Goal: Task Accomplishment & Management: Use online tool/utility

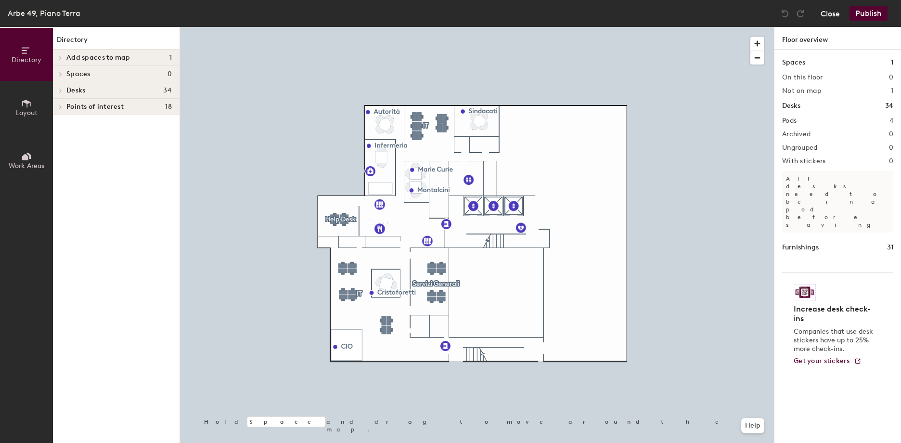
click at [828, 17] on button "Close" at bounding box center [829, 13] width 19 height 15
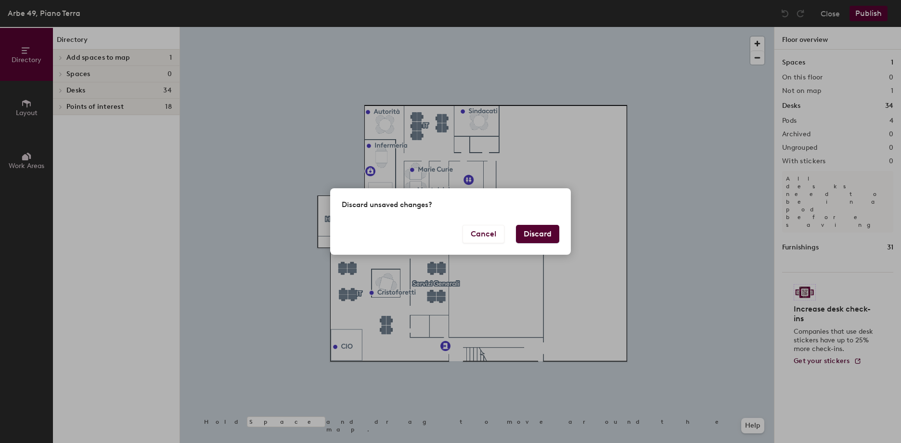
click at [531, 227] on button "Discard" at bounding box center [537, 234] width 43 height 18
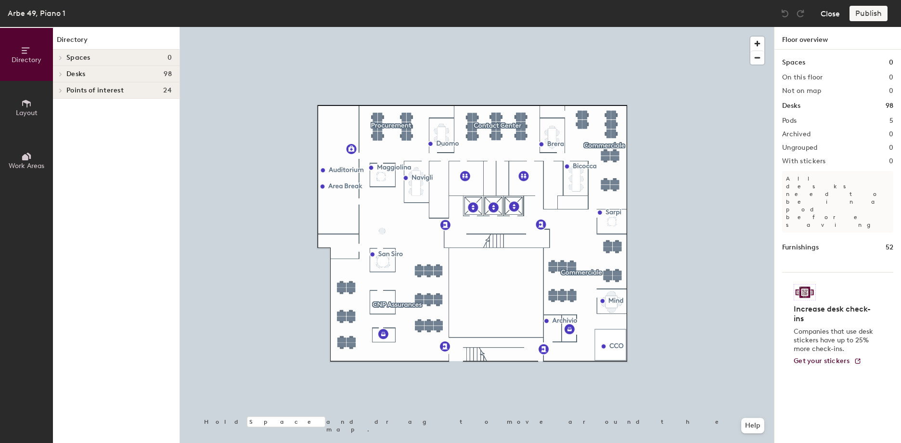
click at [836, 13] on button "Close" at bounding box center [829, 13] width 19 height 15
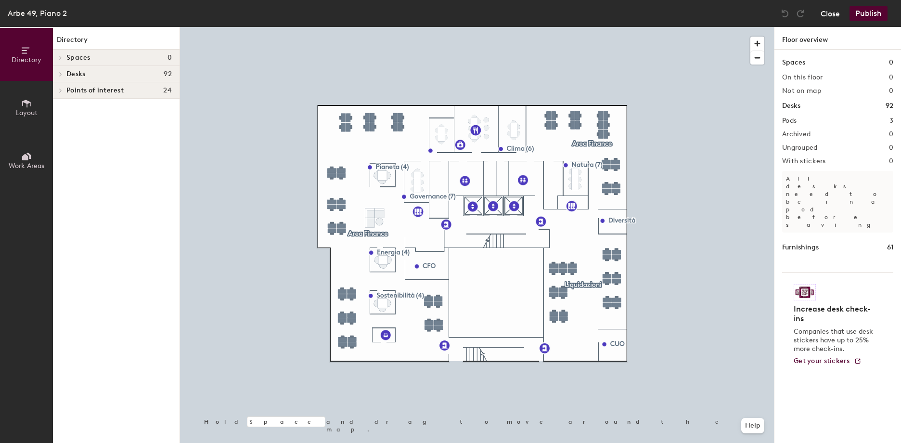
click at [829, 11] on button "Close" at bounding box center [829, 13] width 19 height 15
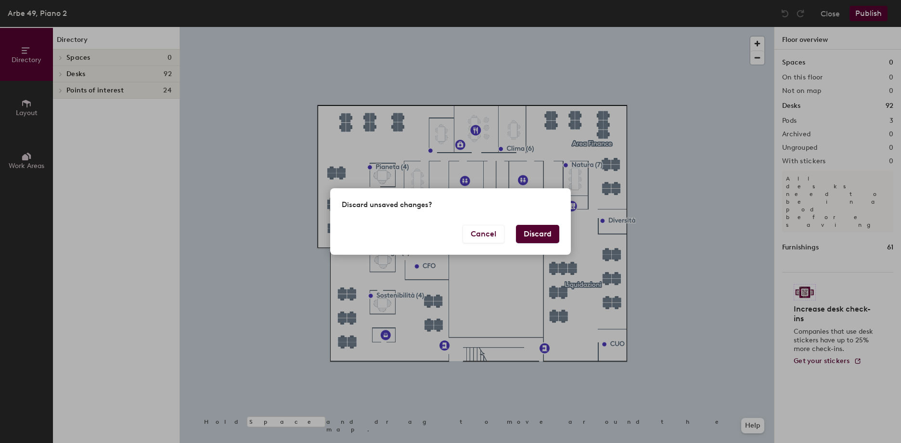
click at [535, 233] on button "Discard" at bounding box center [537, 234] width 43 height 18
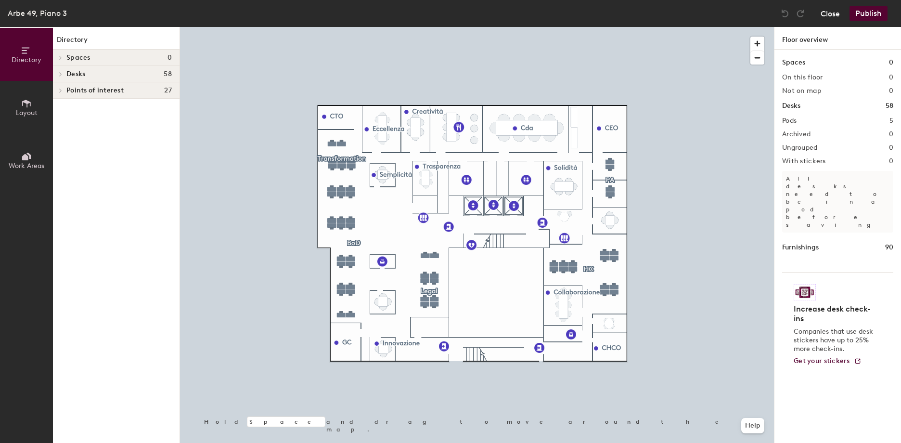
click at [824, 13] on button "Close" at bounding box center [829, 13] width 19 height 15
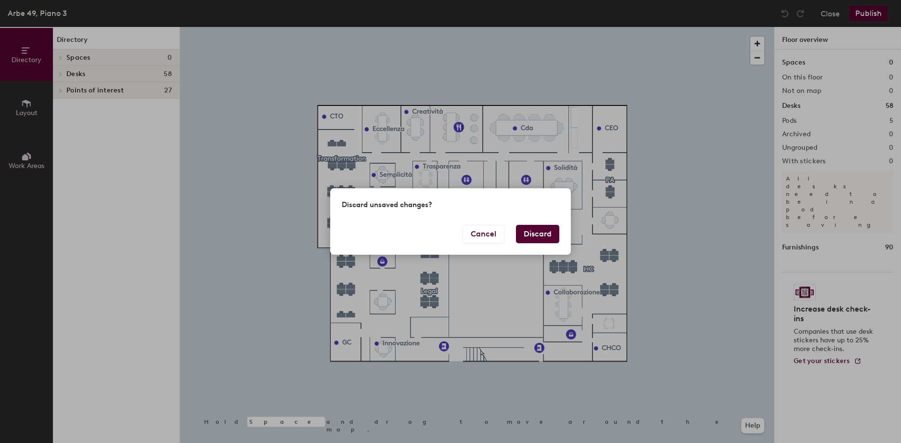
click at [554, 236] on button "Discard" at bounding box center [537, 234] width 43 height 18
